Goal: Communication & Community: Answer question/provide support

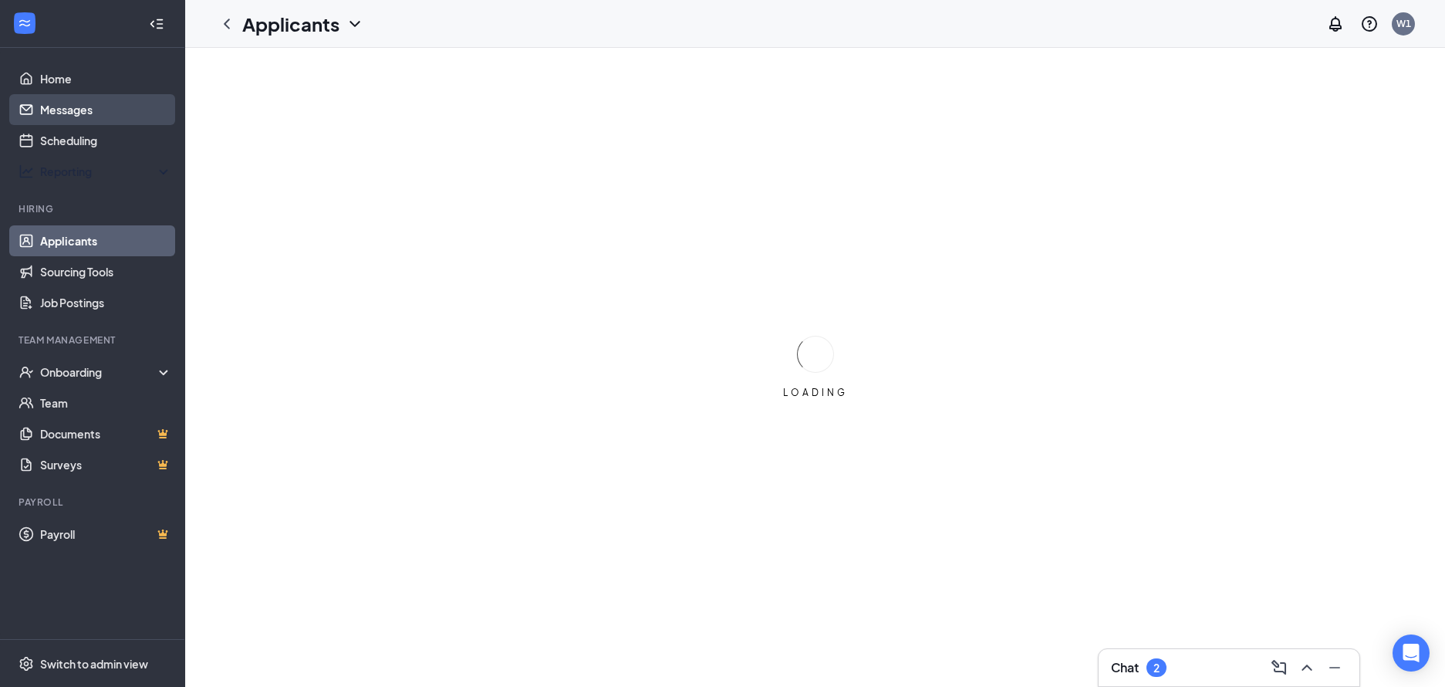
click at [89, 101] on link "Messages" at bounding box center [106, 109] width 132 height 31
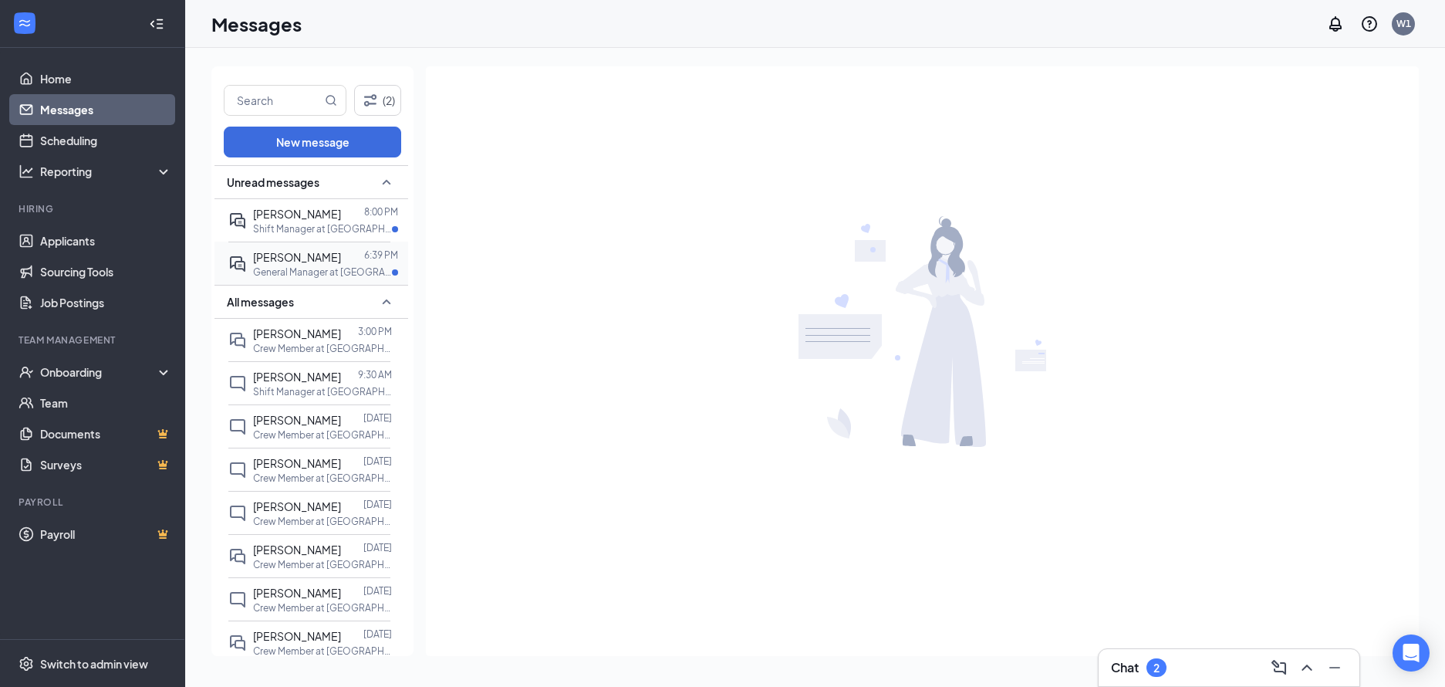
click at [299, 259] on span "[PERSON_NAME]" at bounding box center [297, 257] width 88 height 14
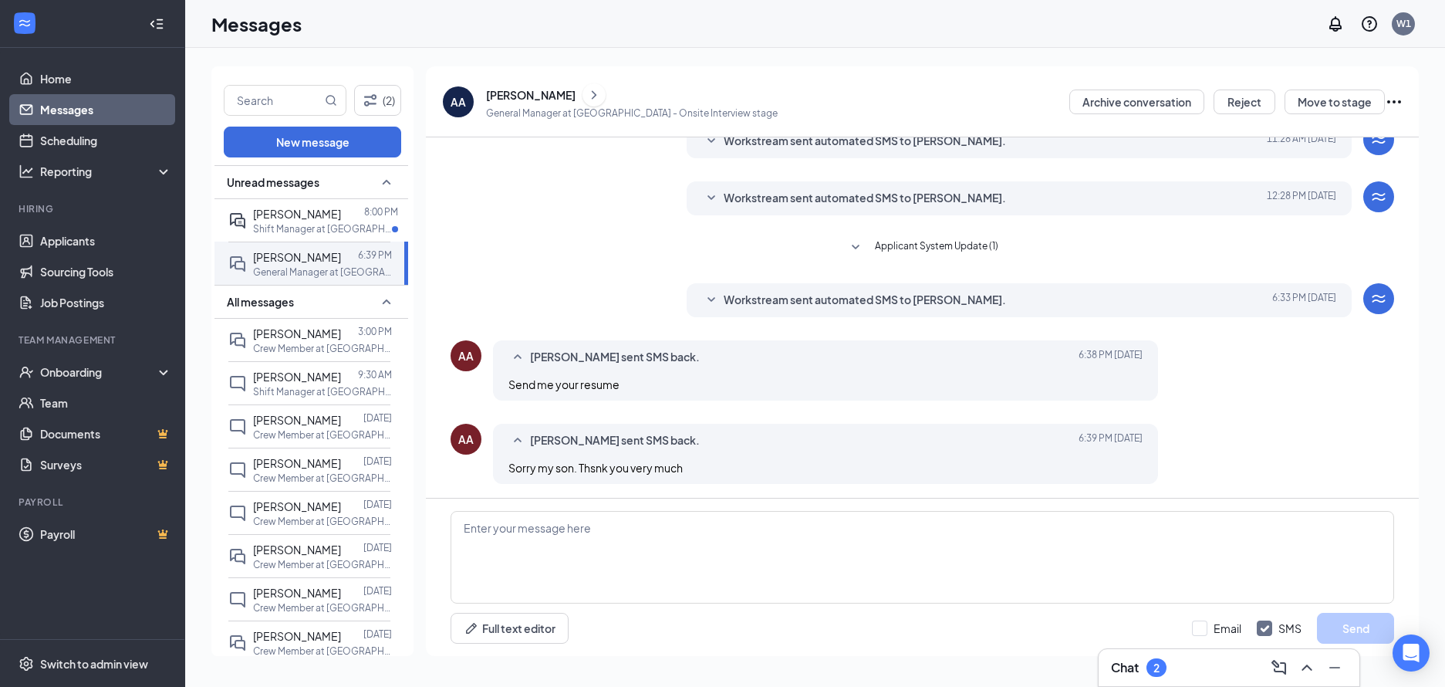
scroll to position [288, 0]
click at [341, 229] on p "Shift Manager at [GEOGRAPHIC_DATA]" at bounding box center [322, 228] width 139 height 13
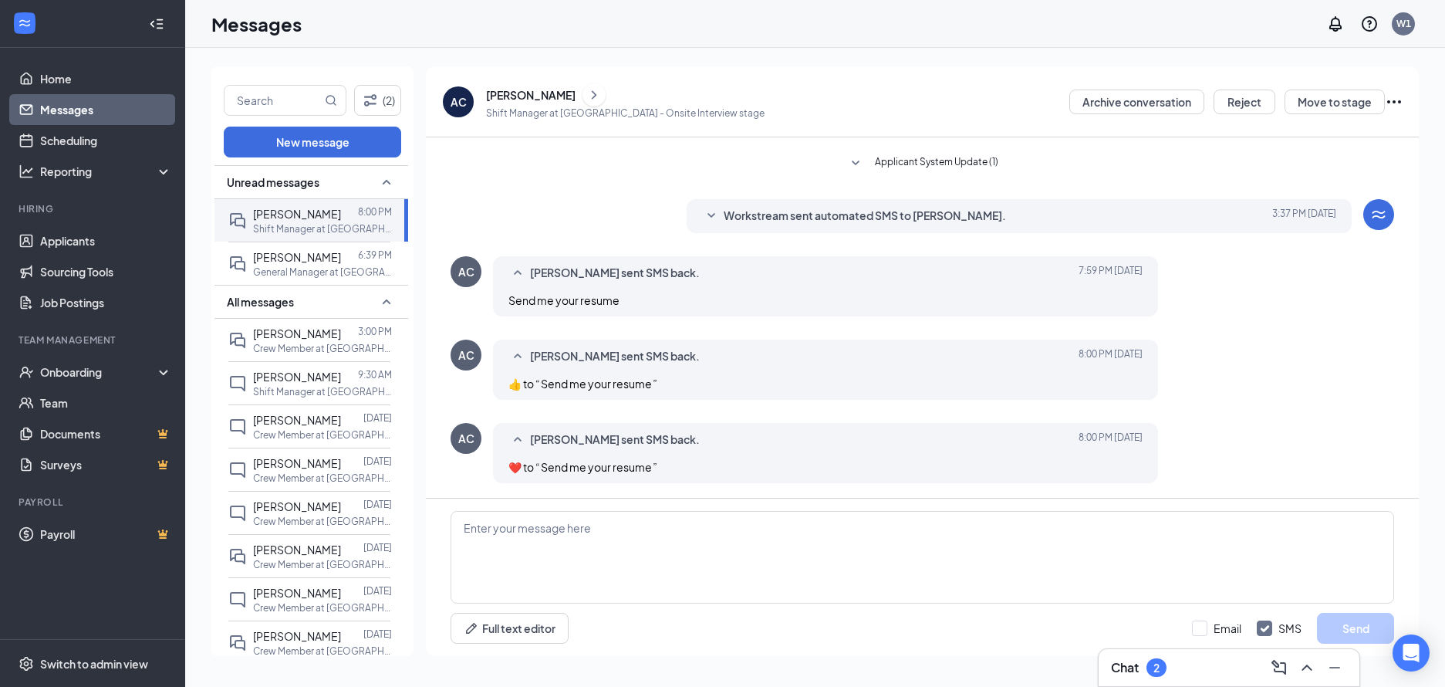
scroll to position [257, 0]
click at [1153, 669] on div "2" at bounding box center [1156, 667] width 20 height 19
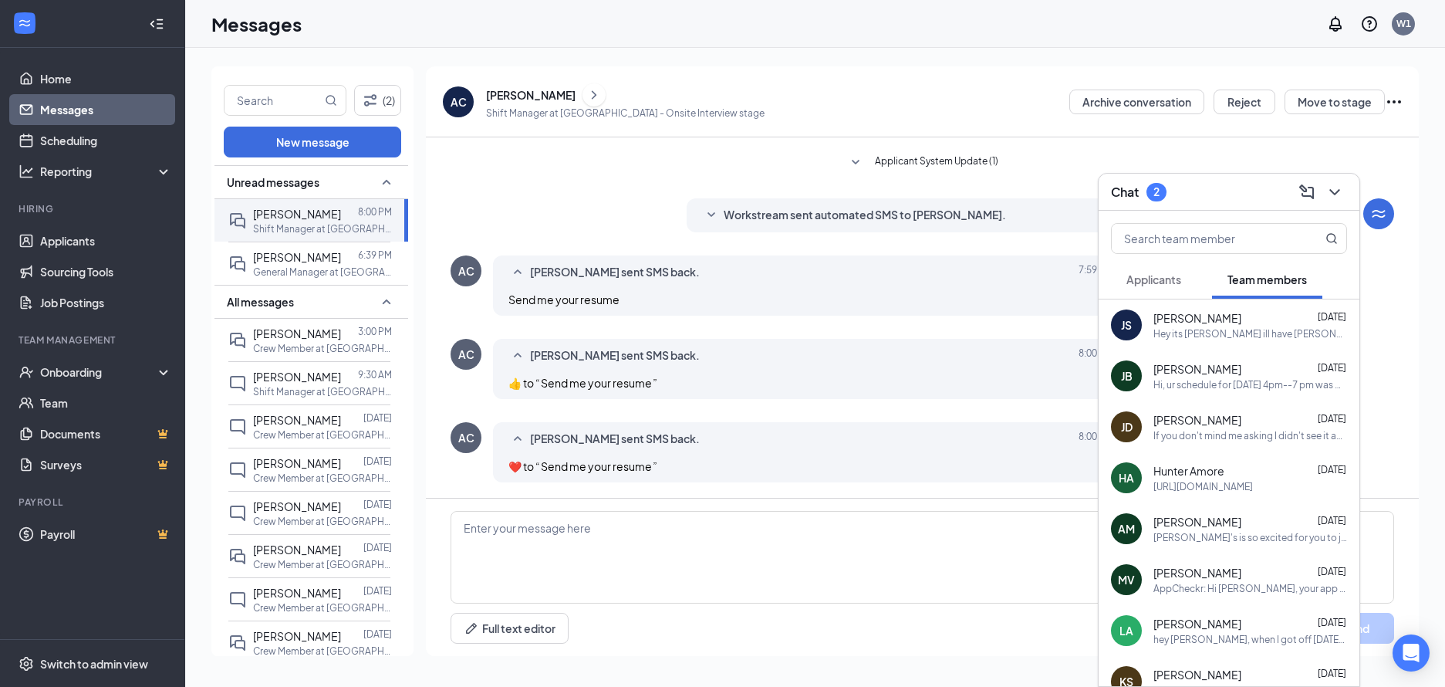
click at [1150, 286] on div "Applicants" at bounding box center [1153, 279] width 55 height 15
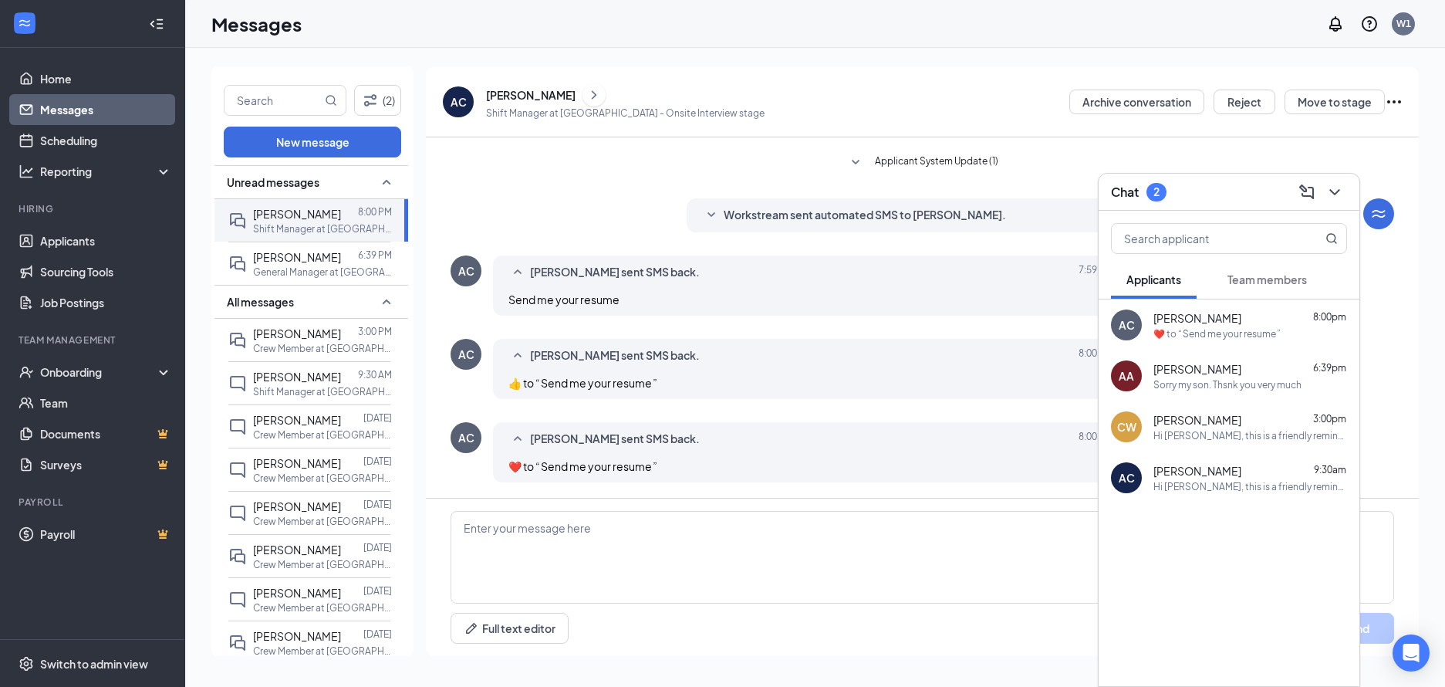
click at [873, 312] on div "[PERSON_NAME] sent SMS back. [DATE] 7:59 PM Send me your resume" at bounding box center [825, 285] width 665 height 60
click at [864, 234] on div "Workstream sent automated SMS to [PERSON_NAME]. [DATE] 3:37 PM Hi [PERSON_NAME]…" at bounding box center [923, 219] width 944 height 42
click at [883, 219] on span "Workstream sent automated SMS to [PERSON_NAME]." at bounding box center [865, 215] width 282 height 19
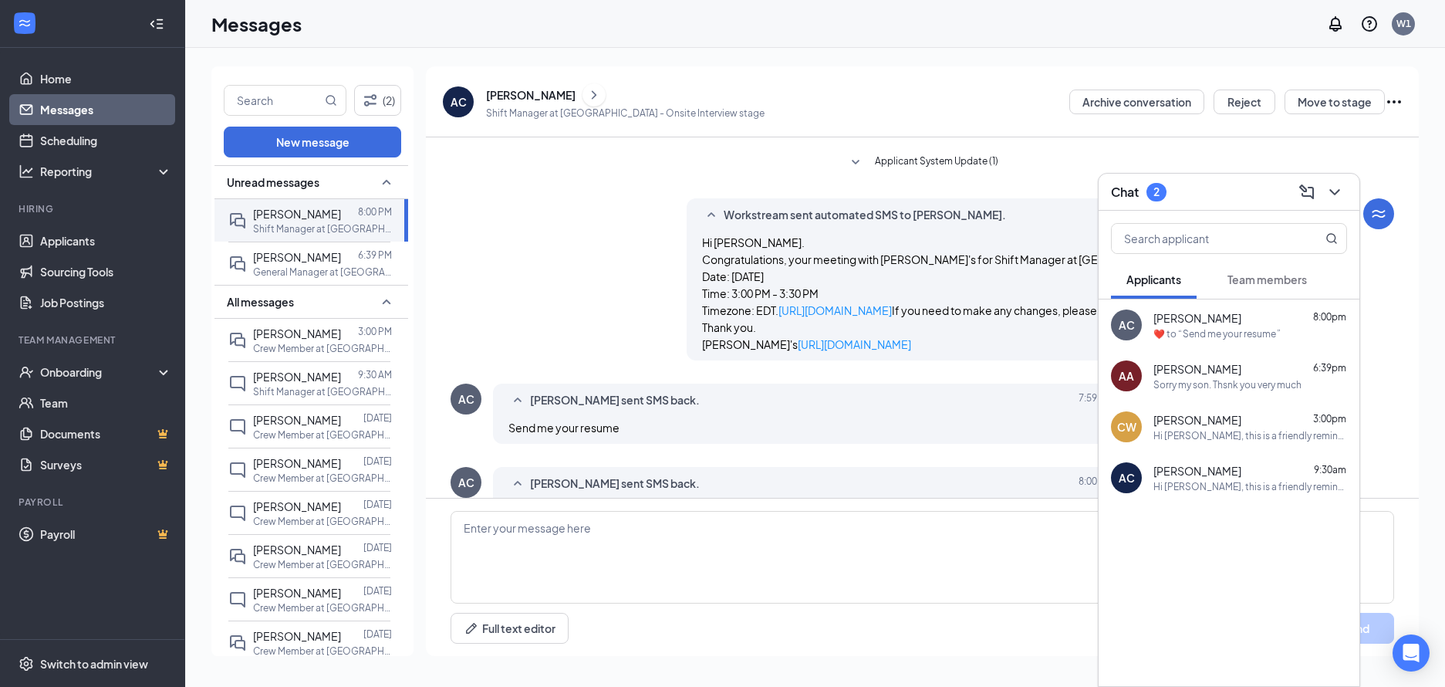
click at [994, 271] on div "Hi [PERSON_NAME]. Congratulations, your meeting with [PERSON_NAME]'s for Shift …" at bounding box center [1019, 293] width 634 height 119
click at [1173, 195] on div "Chat 2" at bounding box center [1229, 192] width 236 height 24
